Goal: Complete application form

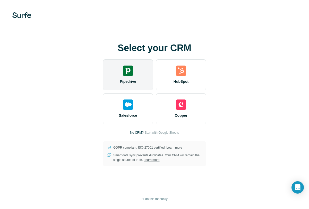
click at [129, 73] on img at bounding box center [128, 71] width 10 height 10
click at [130, 75] on img at bounding box center [128, 71] width 10 height 10
click at [130, 76] on img at bounding box center [128, 71] width 10 height 10
